Goal: Information Seeking & Learning: Learn about a topic

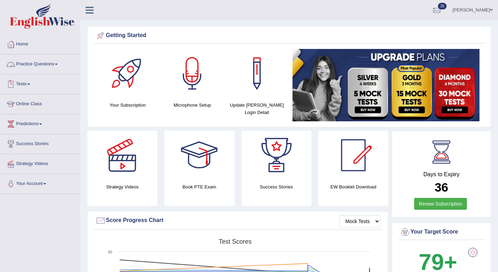
click at [30, 83] on link "Tests" at bounding box center [40, 82] width 80 height 17
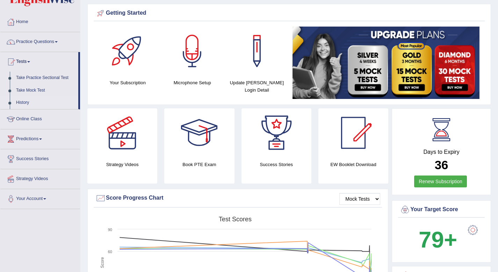
scroll to position [27, 0]
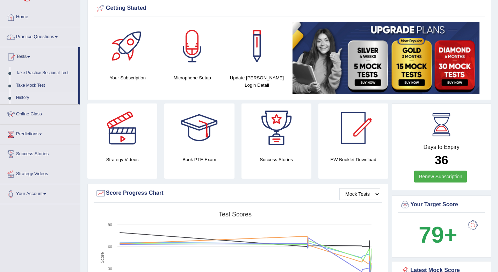
click at [20, 100] on link "History" at bounding box center [45, 98] width 65 height 13
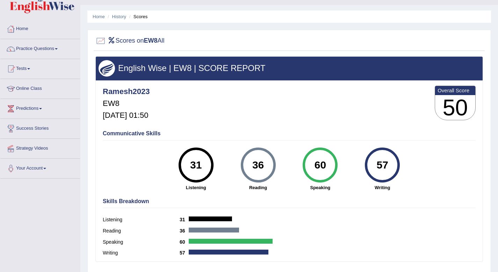
scroll to position [16, 0]
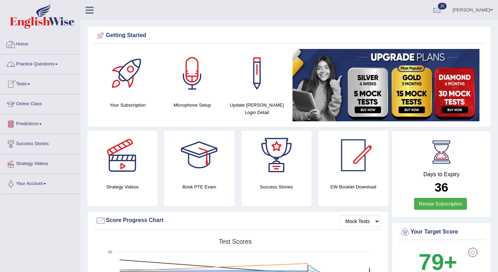
click at [39, 65] on link "Practice Questions" at bounding box center [40, 62] width 80 height 17
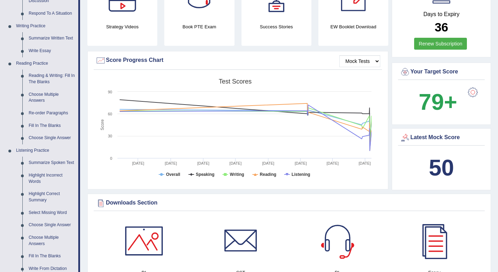
scroll to position [162, 0]
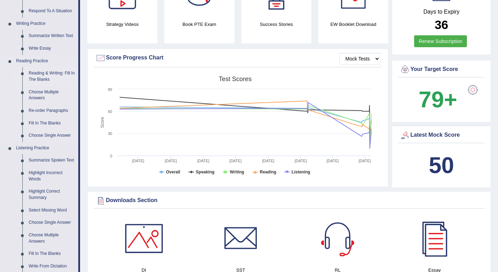
click at [43, 72] on link "Reading & Writing: Fill In The Blanks" at bounding box center [51, 76] width 53 height 19
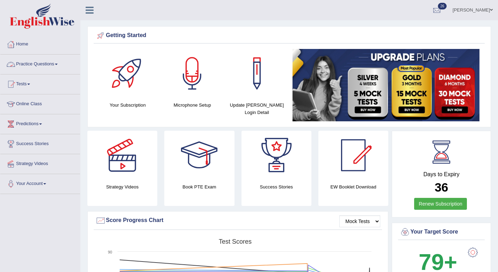
click at [52, 63] on link "Practice Questions" at bounding box center [40, 62] width 80 height 17
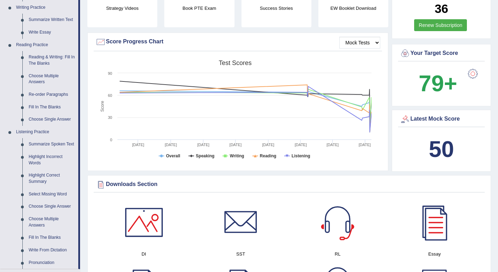
scroll to position [181, 0]
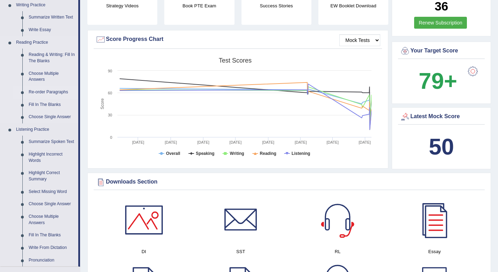
click at [52, 92] on link "Re-order Paragraphs" at bounding box center [51, 92] width 53 height 13
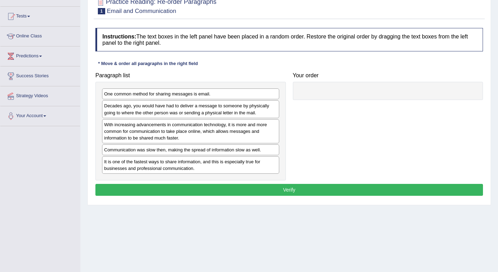
scroll to position [95, 0]
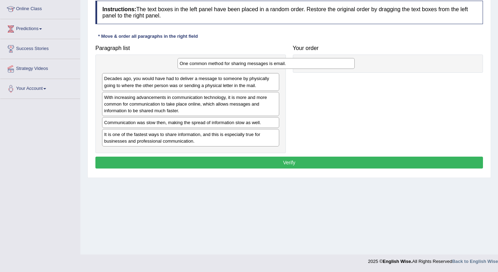
drag, startPoint x: 148, startPoint y: 71, endPoint x: 399, endPoint y: 66, distance: 250.5
click at [355, 66] on div "One common method for sharing messages is email." at bounding box center [265, 63] width 177 height 11
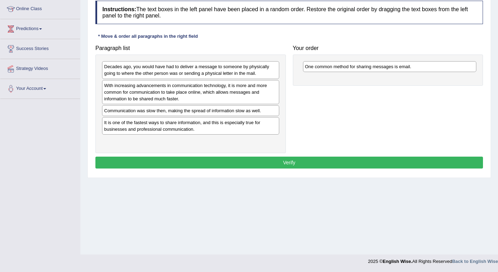
click at [399, 66] on div "One common method for sharing messages is email." at bounding box center [390, 66] width 174 height 11
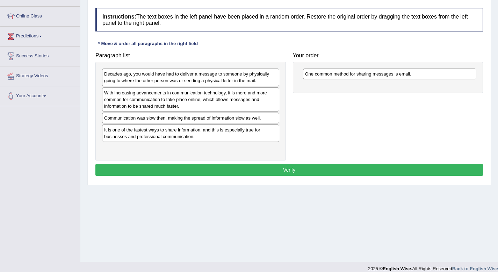
scroll to position [86, 0]
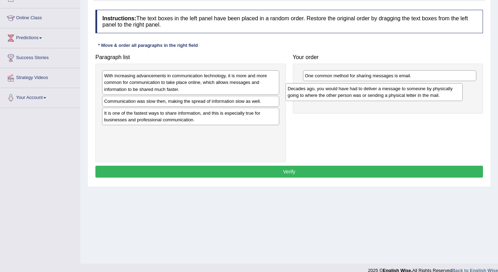
drag, startPoint x: 127, startPoint y: 78, endPoint x: 310, endPoint y: 87, distance: 183.6
click at [310, 87] on div "Decades ago, you would have had to deliver a message to someone by physically g…" at bounding box center [373, 91] width 177 height 17
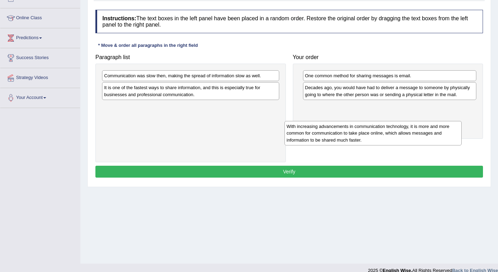
drag, startPoint x: 237, startPoint y: 85, endPoint x: 435, endPoint y: 126, distance: 202.2
click at [428, 130] on div "With increasing advancements in communication technology, it is more and more c…" at bounding box center [372, 133] width 177 height 24
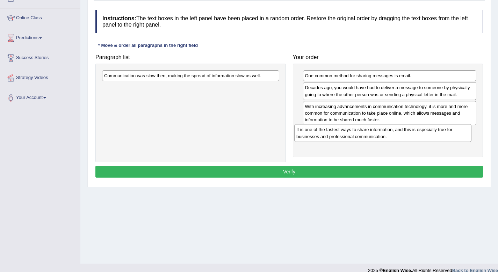
drag, startPoint x: 232, startPoint y: 88, endPoint x: 424, endPoint y: 130, distance: 196.6
click at [424, 130] on div "It is one of the fastest ways to share information, and this is especially true…" at bounding box center [382, 132] width 177 height 17
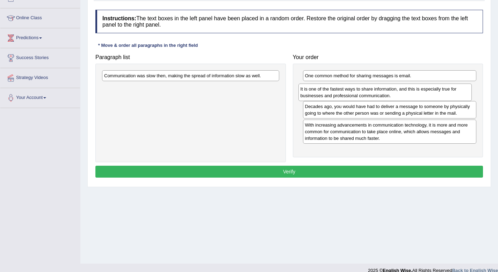
drag, startPoint x: 423, startPoint y: 133, endPoint x: 419, endPoint y: 90, distance: 42.9
click at [419, 90] on div "It is one of the fastest ways to share information, and this is especially true…" at bounding box center [385, 91] width 174 height 17
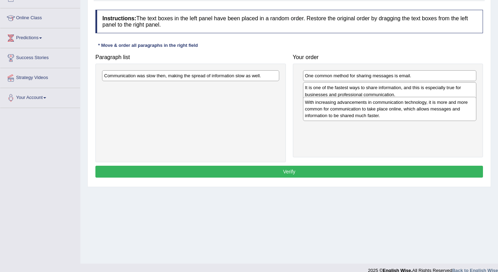
drag, startPoint x: 411, startPoint y: 137, endPoint x: 411, endPoint y: 114, distance: 22.7
click at [411, 114] on div "With increasing advancements in communication technology, it is more and more c…" at bounding box center [390, 109] width 174 height 24
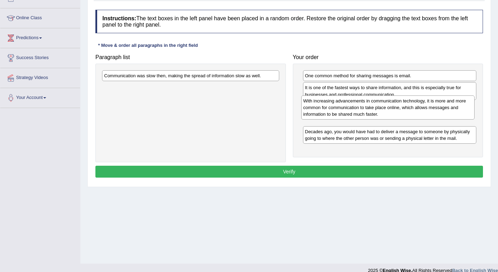
drag, startPoint x: 414, startPoint y: 137, endPoint x: 413, endPoint y: 113, distance: 24.2
click at [413, 113] on div "With increasing advancements in communication technology, it is more and more c…" at bounding box center [388, 107] width 174 height 24
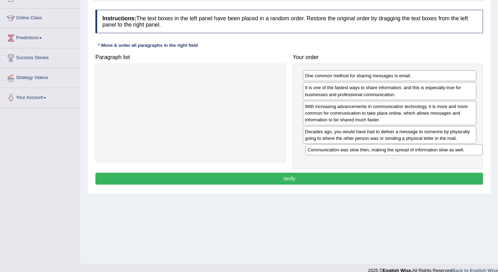
drag, startPoint x: 217, startPoint y: 76, endPoint x: 420, endPoint y: 150, distance: 216.4
click at [420, 150] on div "Communication was slow then, making the spread of information slow as well." at bounding box center [393, 149] width 177 height 11
click at [364, 177] on button "Verify" at bounding box center [288, 179] width 387 height 12
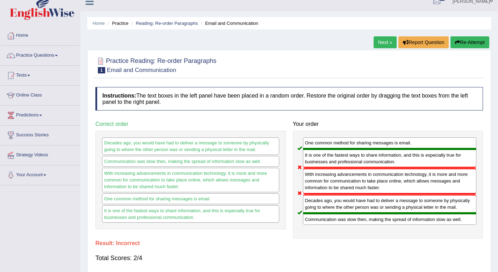
scroll to position [0, 0]
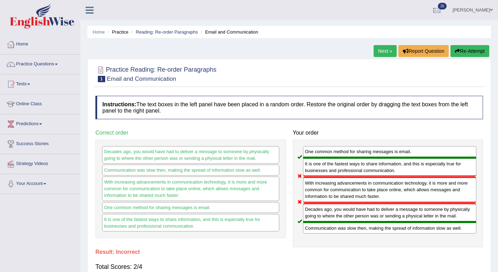
click at [385, 52] on link "Next »" at bounding box center [384, 51] width 23 height 12
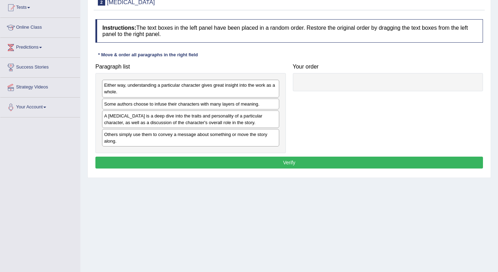
scroll to position [81, 0]
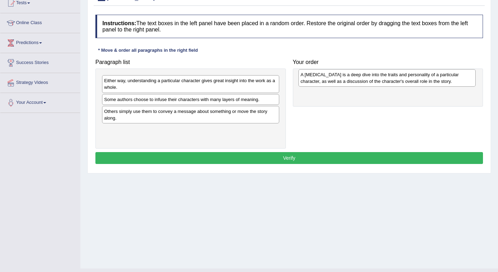
drag, startPoint x: 187, startPoint y: 119, endPoint x: 383, endPoint y: 82, distance: 199.7
click at [383, 82] on div "A character analysis is a deep dive into the traits and personality of a partic…" at bounding box center [386, 77] width 177 height 17
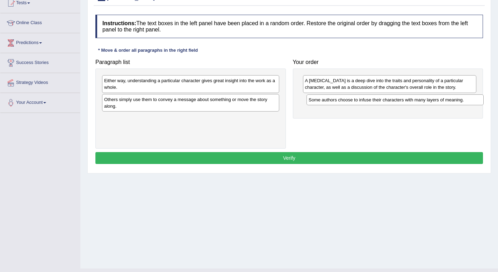
drag, startPoint x: 191, startPoint y: 102, endPoint x: 395, endPoint y: 102, distance: 204.3
click at [395, 102] on div "Some authors choose to infuse their characters with many layers of meaning." at bounding box center [394, 99] width 177 height 11
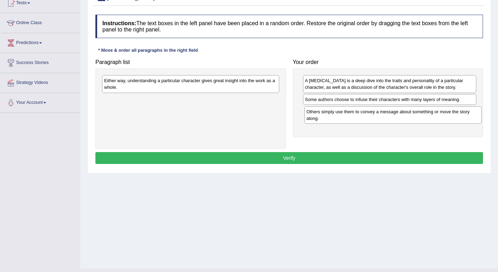
drag, startPoint x: 163, startPoint y: 107, endPoint x: 366, endPoint y: 119, distance: 202.6
click at [366, 119] on div "Others simply use them to convey a message about something or move the story al…" at bounding box center [392, 114] width 177 height 17
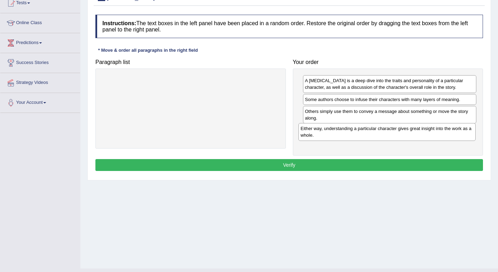
drag, startPoint x: 199, startPoint y: 82, endPoint x: 395, endPoint y: 129, distance: 201.6
click at [395, 129] on div "Either way, understanding a particular character gives great insight into the w…" at bounding box center [386, 131] width 177 height 17
click at [356, 170] on button "Verify" at bounding box center [288, 165] width 387 height 12
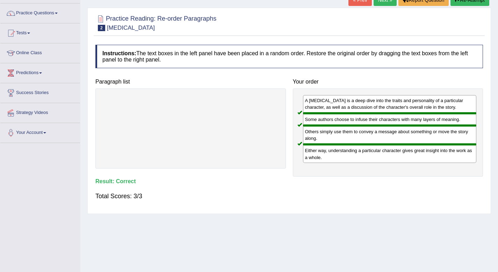
scroll to position [0, 0]
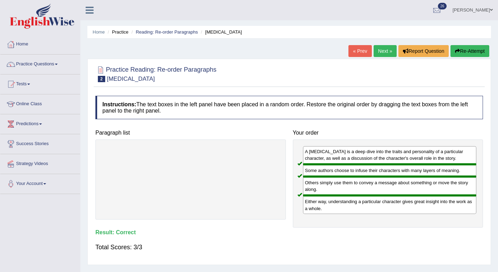
click at [382, 50] on link "Next »" at bounding box center [384, 51] width 23 height 12
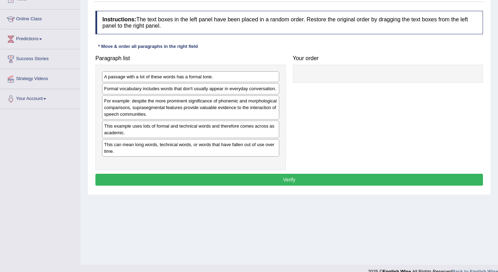
scroll to position [86, 0]
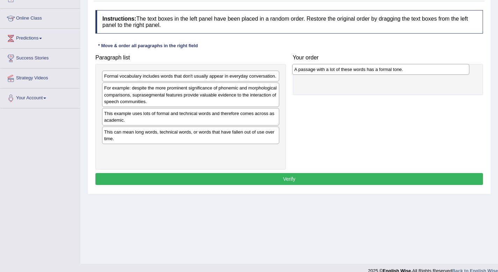
drag, startPoint x: 165, startPoint y: 79, endPoint x: 356, endPoint y: 72, distance: 190.5
click at [356, 72] on div "A passage with a lot of these words has a formal tone." at bounding box center [380, 69] width 177 height 11
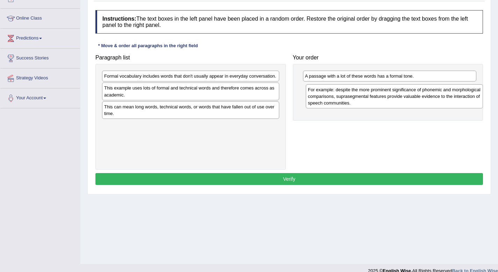
drag, startPoint x: 227, startPoint y: 103, endPoint x: 429, endPoint y: 97, distance: 201.6
click at [429, 97] on div "For example: despite the more prominent significance of phonemic and morphologi…" at bounding box center [392, 96] width 177 height 24
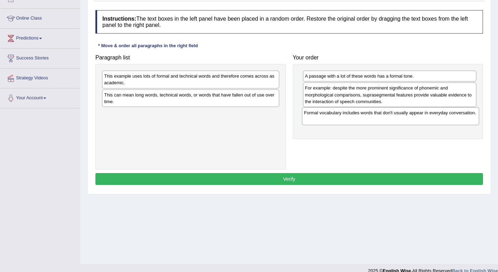
drag, startPoint x: 233, startPoint y: 75, endPoint x: 433, endPoint y: 111, distance: 203.1
click at [433, 111] on div "Formal vocabulary includes words that don't usually appear in everyday conversa…" at bounding box center [390, 115] width 177 height 17
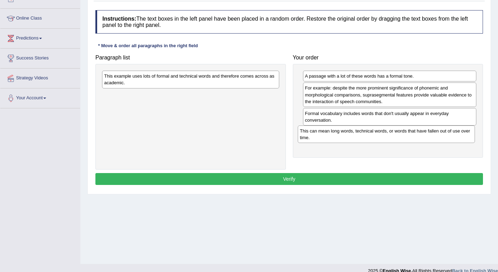
drag, startPoint x: 187, startPoint y: 100, endPoint x: 382, endPoint y: 136, distance: 198.9
click at [382, 136] on div "This can mean long words, technical words, or words that have fallen out of use…" at bounding box center [386, 133] width 177 height 17
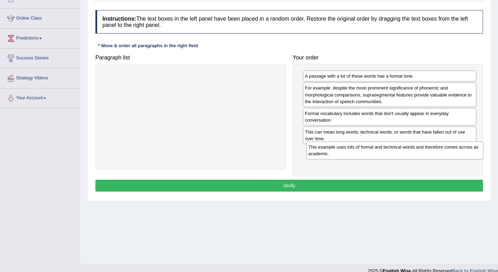
drag, startPoint x: 239, startPoint y: 83, endPoint x: 443, endPoint y: 154, distance: 216.0
click at [443, 154] on div "This example uses lots of formal and technical words and therefore comes across…" at bounding box center [394, 149] width 177 height 17
click at [375, 184] on button "Verify" at bounding box center [288, 186] width 387 height 12
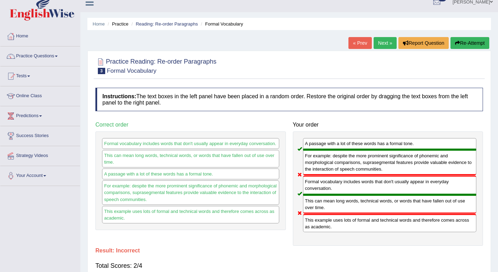
scroll to position [0, 0]
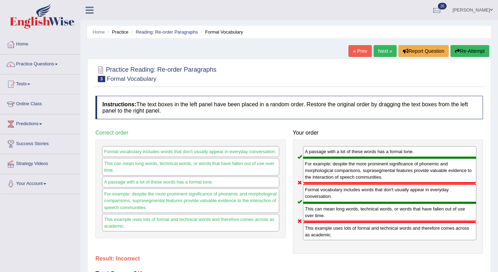
click at [384, 52] on link "Next »" at bounding box center [384, 51] width 23 height 12
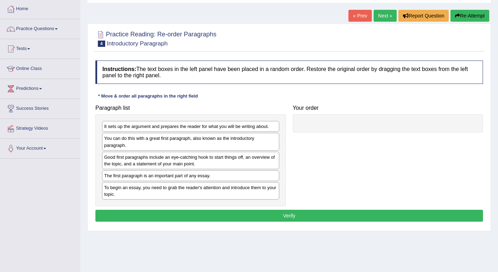
scroll to position [43, 0]
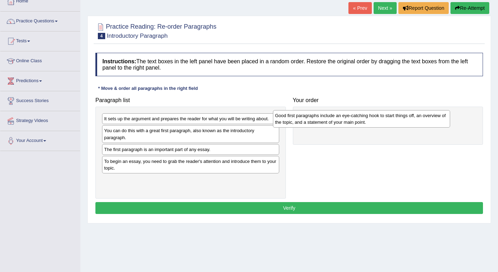
drag, startPoint x: 207, startPoint y: 154, endPoint x: 382, endPoint y: 118, distance: 178.7
click at [381, 118] on div "Good first paragraphs include an eye-catching hook to start things off, an over…" at bounding box center [361, 118] width 177 height 17
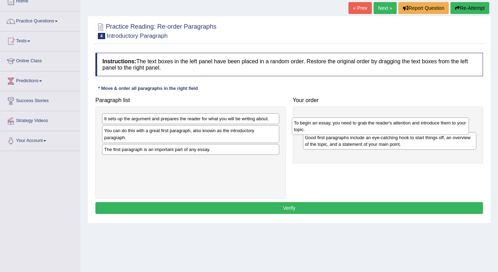
drag, startPoint x: 241, startPoint y: 163, endPoint x: 431, endPoint y: 125, distance: 193.5
click at [431, 125] on div "To begin an essay, you need to grab the reader's attention and introduce them t…" at bounding box center [380, 125] width 177 height 17
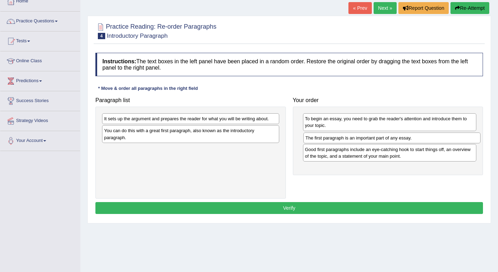
drag, startPoint x: 220, startPoint y: 152, endPoint x: 422, endPoint y: 140, distance: 201.5
click at [422, 140] on div "The first paragraph is an important part of any essay." at bounding box center [391, 137] width 177 height 11
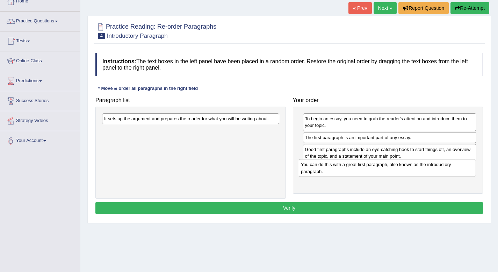
drag, startPoint x: 224, startPoint y: 137, endPoint x: 420, endPoint y: 171, distance: 199.5
click at [420, 171] on div "You can do this with a great first paragraph, also known as the introductory pa…" at bounding box center [387, 167] width 177 height 17
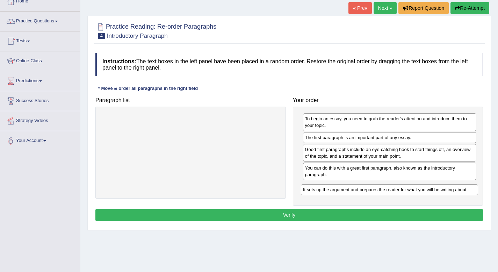
drag, startPoint x: 243, startPoint y: 117, endPoint x: 442, endPoint y: 188, distance: 211.0
click at [442, 188] on div "It sets up the argument and prepares the reader for what you will be writing ab…" at bounding box center [389, 189] width 177 height 11
click at [354, 221] on div "Instructions: The text boxes in the left panel have been placed in a random ord…" at bounding box center [289, 137] width 391 height 177
click at [352, 217] on button "Verify" at bounding box center [288, 215] width 387 height 12
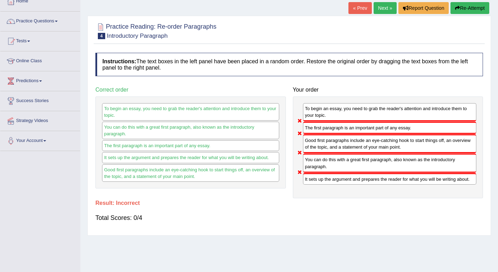
click at [380, 12] on link "Next »" at bounding box center [384, 8] width 23 height 12
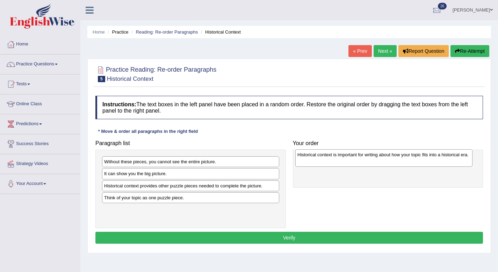
drag, startPoint x: 187, startPoint y: 207, endPoint x: 380, endPoint y: 165, distance: 197.8
click at [380, 165] on div "Historical context is important for writing about how your topic fits into a hi…" at bounding box center [383, 157] width 177 height 17
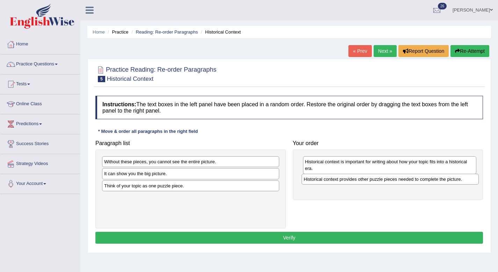
drag, startPoint x: 144, startPoint y: 189, endPoint x: 343, endPoint y: 183, distance: 199.5
click at [343, 183] on div "Historical context provides other puzzle pieces needed to complete the picture." at bounding box center [389, 179] width 177 height 11
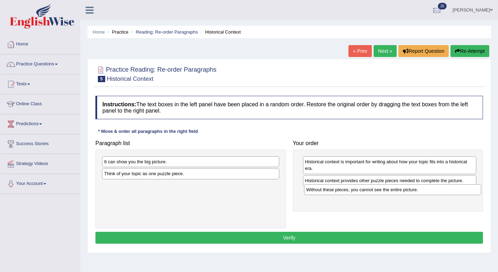
drag, startPoint x: 159, startPoint y: 161, endPoint x: 360, endPoint y: 189, distance: 203.8
click at [360, 189] on div "Without these pieces, you cannot see the entire picture." at bounding box center [392, 189] width 177 height 11
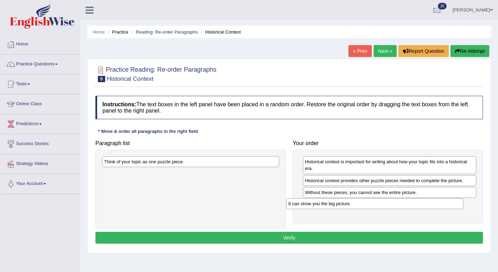
drag, startPoint x: 241, startPoint y: 160, endPoint x: 425, endPoint y: 202, distance: 188.8
click at [425, 202] on div "It can show you the big picture." at bounding box center [374, 203] width 177 height 11
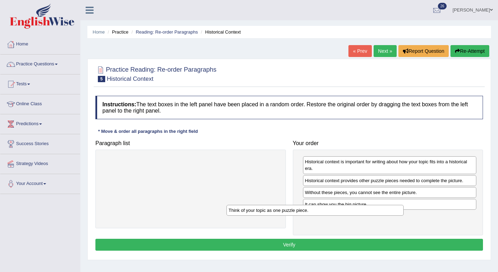
drag, startPoint x: 180, startPoint y: 160, endPoint x: 317, endPoint y: 208, distance: 145.3
click at [316, 208] on div "Think of your topic as one puzzle piece." at bounding box center [314, 210] width 177 height 11
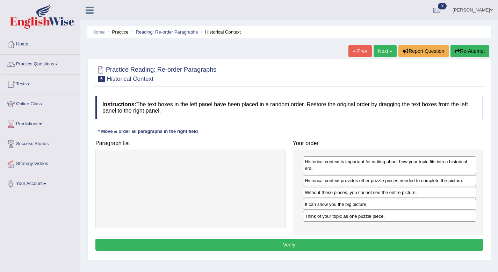
click at [293, 243] on button "Verify" at bounding box center [288, 245] width 387 height 12
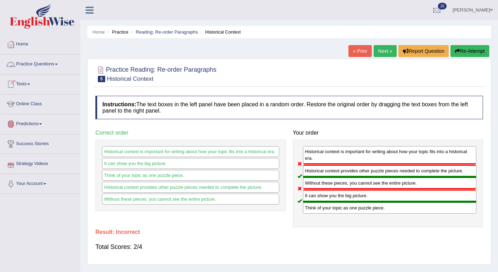
click at [58, 64] on span at bounding box center [56, 64] width 3 height 1
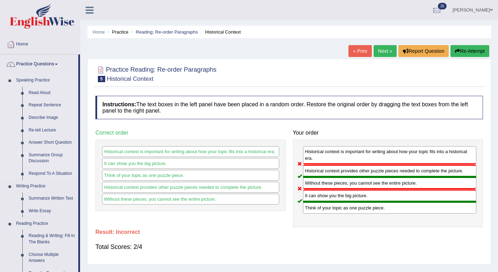
click at [47, 155] on link "Summarize Group Discussion" at bounding box center [51, 158] width 53 height 19
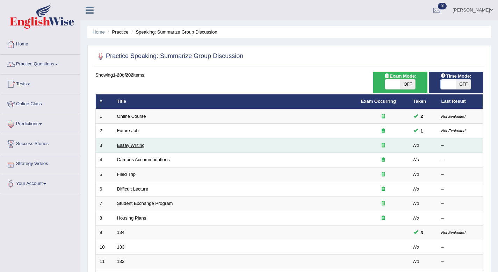
click at [130, 145] on link "Essay Writing" at bounding box center [131, 145] width 28 height 5
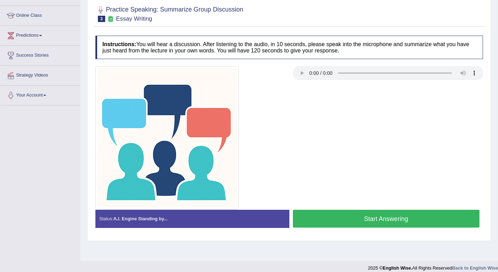
scroll to position [95, 0]
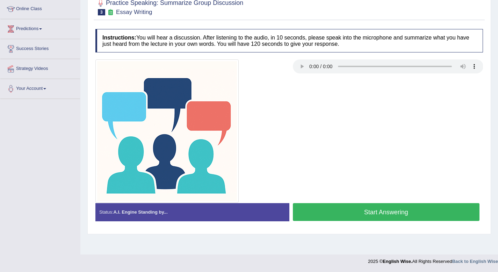
click at [313, 210] on button "Start Answering" at bounding box center [386, 212] width 187 height 18
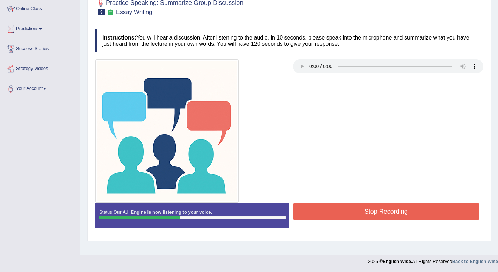
click at [313, 210] on button "Stop Recording" at bounding box center [386, 211] width 187 height 16
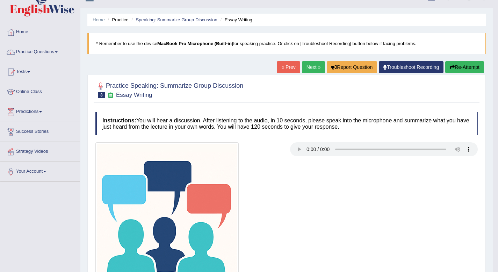
scroll to position [22, 0]
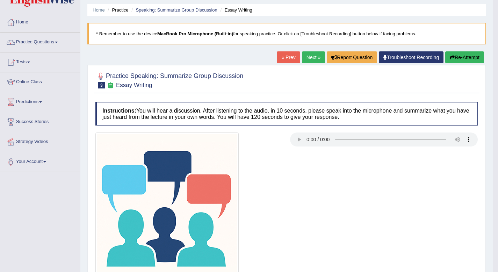
click at [468, 58] on button "Re-Attempt" at bounding box center [464, 57] width 39 height 12
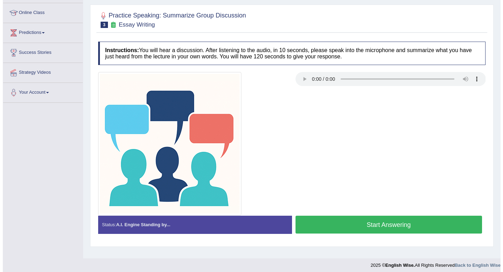
scroll to position [95, 0]
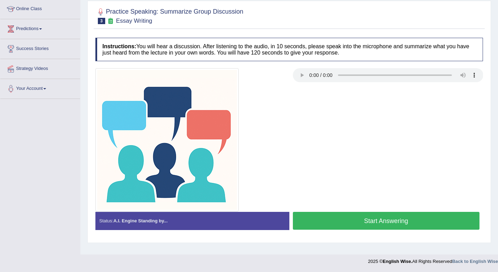
click at [336, 217] on button "Start Answering" at bounding box center [386, 221] width 187 height 18
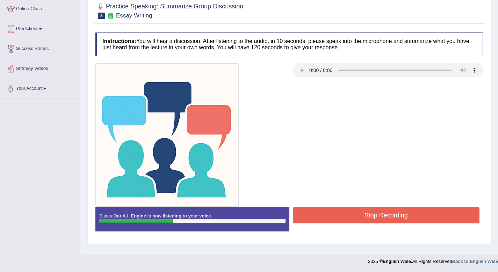
click at [336, 217] on button "Stop Recording" at bounding box center [386, 215] width 187 height 16
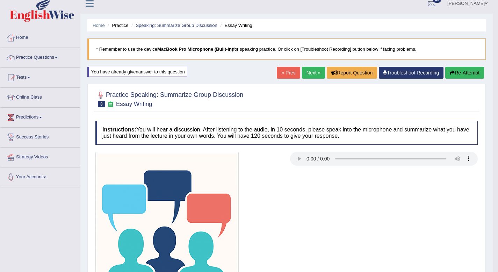
scroll to position [0, 0]
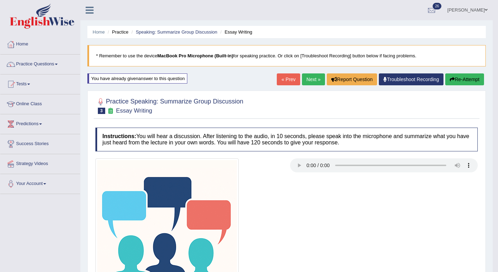
click at [307, 79] on link "Next »" at bounding box center [313, 79] width 23 height 12
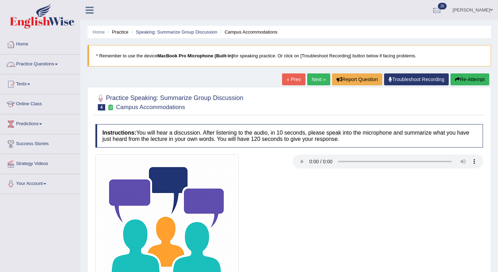
click at [60, 62] on link "Practice Questions" at bounding box center [40, 62] width 80 height 17
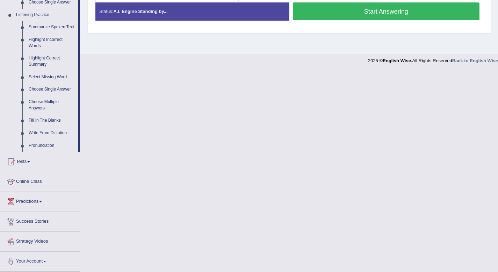
scroll to position [300, 0]
click at [50, 28] on link "Summarize Spoken Text" at bounding box center [51, 27] width 53 height 13
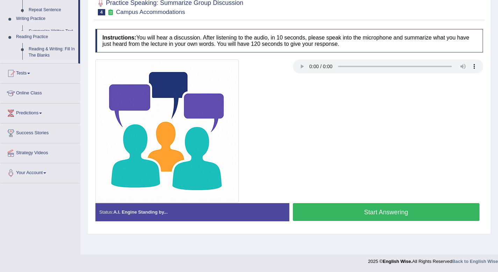
scroll to position [95, 0]
